Goal: Check status: Check status

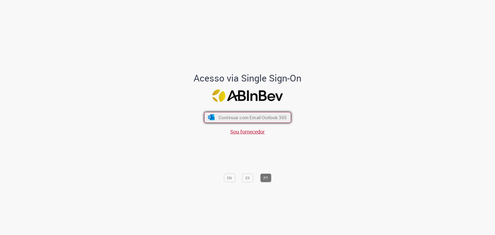
click at [267, 119] on span "Continuar com Email Outlook 365" at bounding box center [252, 117] width 68 height 6
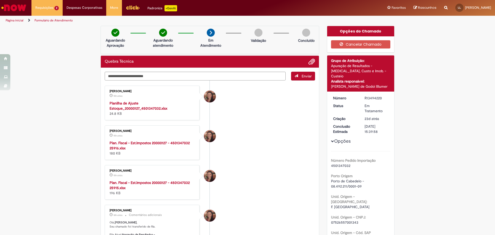
click at [134, 108] on strong "Planilha de Ajuste Estoque_20000127_4501347032.xlsx" at bounding box center [139, 106] width 58 height 10
click at [376, 95] on div "R13494220" at bounding box center [377, 97] width 24 height 5
copy div "R13494220"
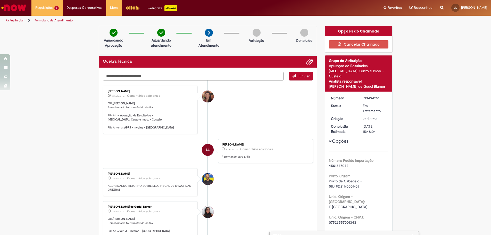
click at [51, 37] on span "Quebra Técnica" at bounding box center [47, 38] width 20 height 4
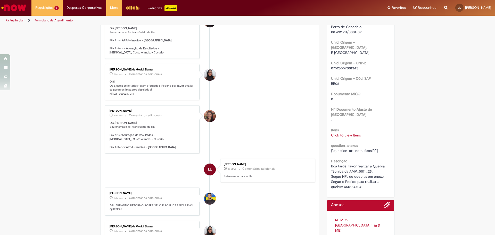
scroll to position [155, 0]
click at [158, 95] on p "Olá! Os ajustes solicitados foram efetuados. Poderia por favor avaliar se gerou…" at bounding box center [153, 87] width 86 height 16
click at [158, 93] on p "Olá! Os ajustes solicitados foram efetuados. Poderia por favor avaliar se gerou…" at bounding box center [153, 87] width 86 height 16
click at [146, 94] on p "Olá! Os ajustes solicitados foram efetuados. Poderia por favor avaliar se gerou…" at bounding box center [153, 87] width 86 height 16
click at [144, 95] on p "Olá! Os ajustes solicitados foram efetuados. Poderia por favor avaliar se gerou…" at bounding box center [153, 87] width 86 height 16
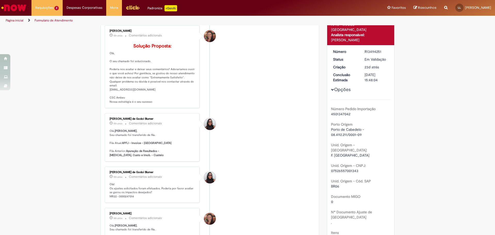
scroll to position [26, 0]
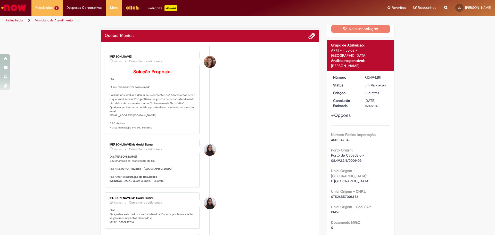
click at [168, 103] on p "Solução Proposta: [GEOGRAPHIC_DATA], O seu chamado foi solucionado. Poderia nos…" at bounding box center [153, 99] width 86 height 60
drag, startPoint x: 149, startPoint y: 112, endPoint x: 167, endPoint y: 112, distance: 18.6
click at [167, 112] on p "Solução Proposta: [GEOGRAPHIC_DATA], O seu chamado foi solucionado. Poderia nos…" at bounding box center [153, 99] width 86 height 60
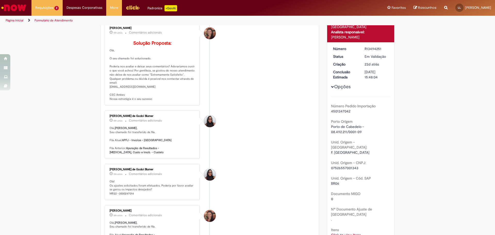
scroll to position [0, 0]
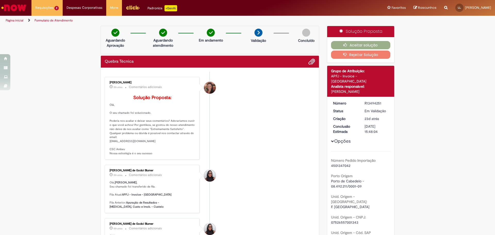
click at [378, 101] on div "R13494251" at bounding box center [377, 103] width 24 height 5
copy div "R13494251"
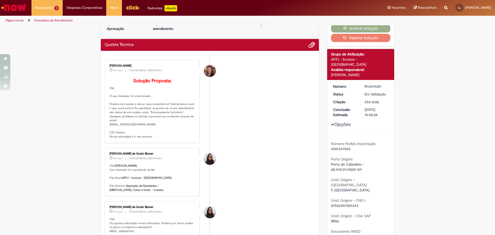
scroll to position [52, 0]
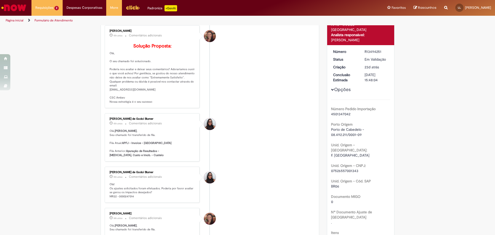
click at [348, 225] on div "Número Pedido Importação 4501347042 [GEOGRAPHIC_DATA] [GEOGRAPHIC_DATA] - 08.49…" at bounding box center [361, 196] width 60 height 192
click at [349, 235] on link "Click to view Itens" at bounding box center [346, 237] width 30 height 5
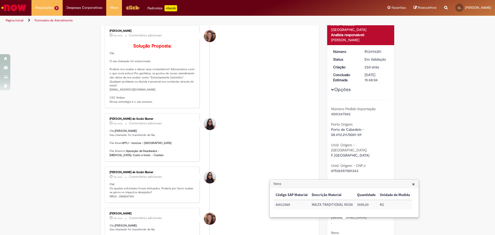
click at [374, 49] on div "R13494251" at bounding box center [377, 51] width 24 height 5
copy div "R13494251"
